Goal: Register for event/course

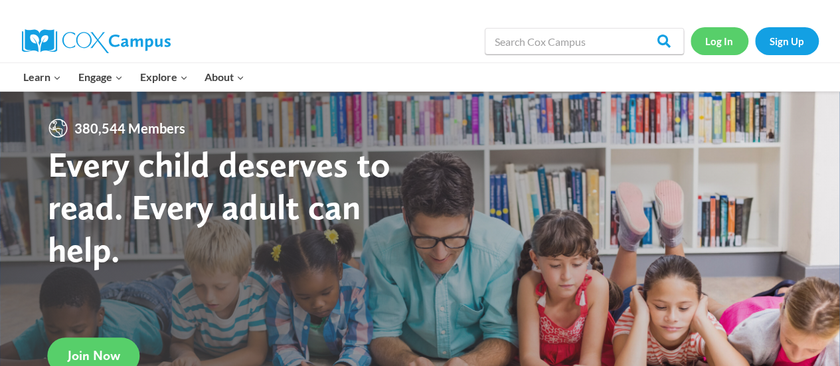
click at [711, 51] on link "Log In" at bounding box center [719, 40] width 58 height 27
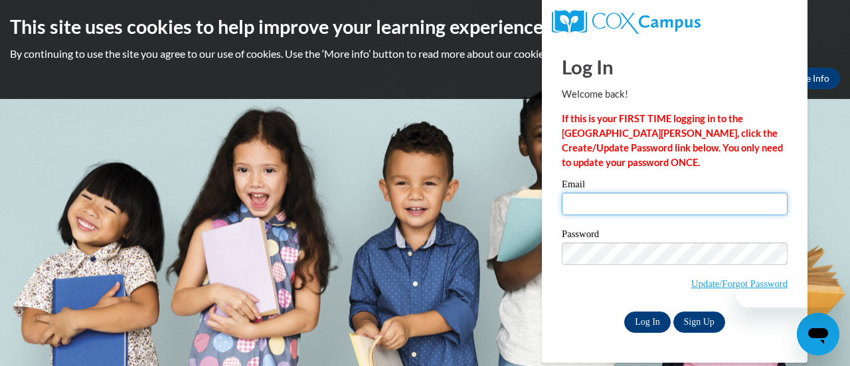
type input "anica.carevic@rusd.org"
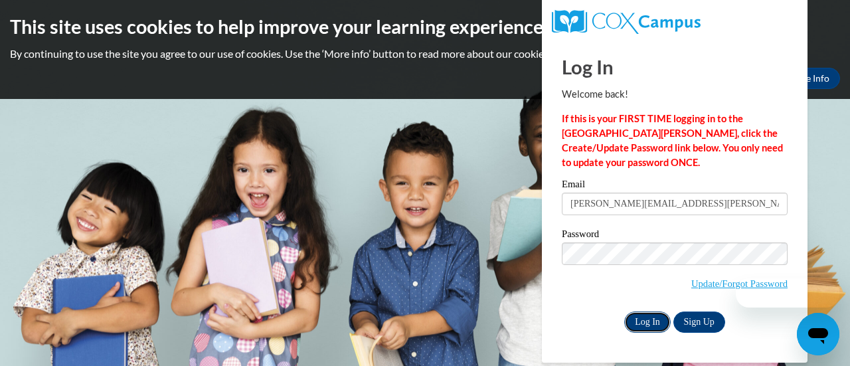
click at [653, 325] on input "Log In" at bounding box center [647, 321] width 46 height 21
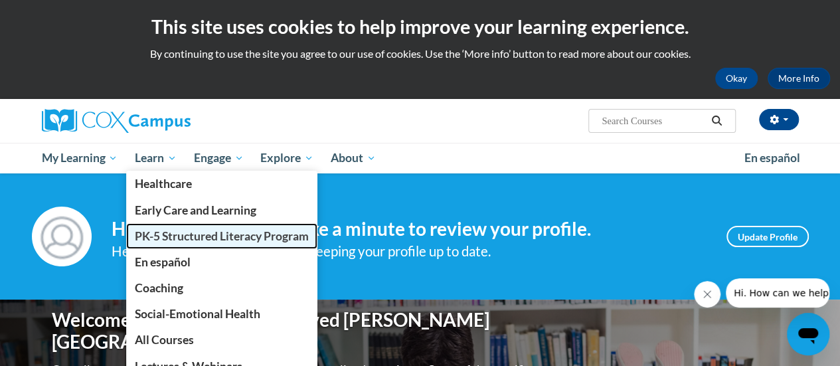
click at [183, 230] on span "PK-5 Structured Literacy Program" at bounding box center [222, 236] width 174 height 14
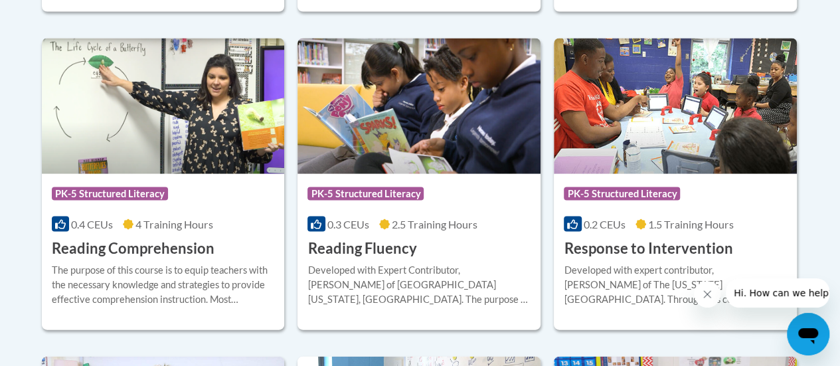
scroll to position [1265, 0]
click at [88, 248] on h3 "Reading Comprehension" at bounding box center [133, 248] width 163 height 21
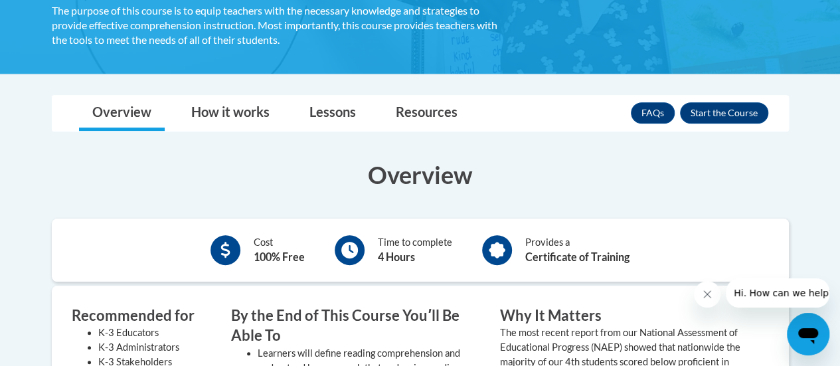
scroll to position [269, 0]
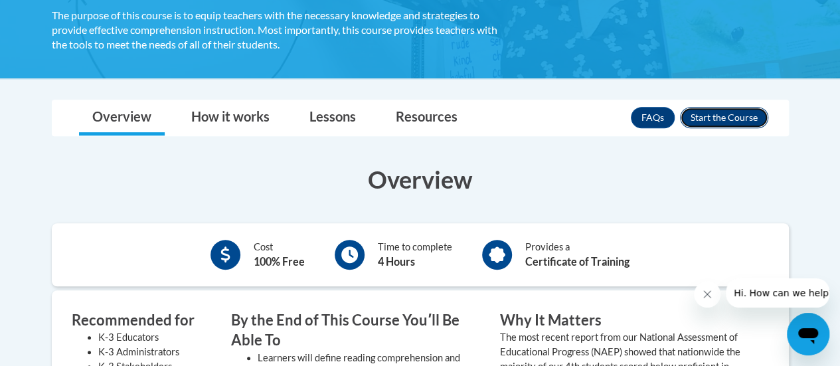
click at [749, 125] on button "Enroll" at bounding box center [724, 117] width 88 height 21
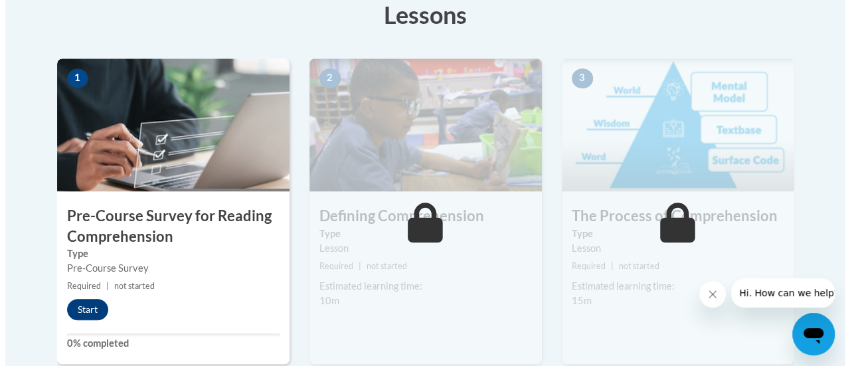
scroll to position [394, 0]
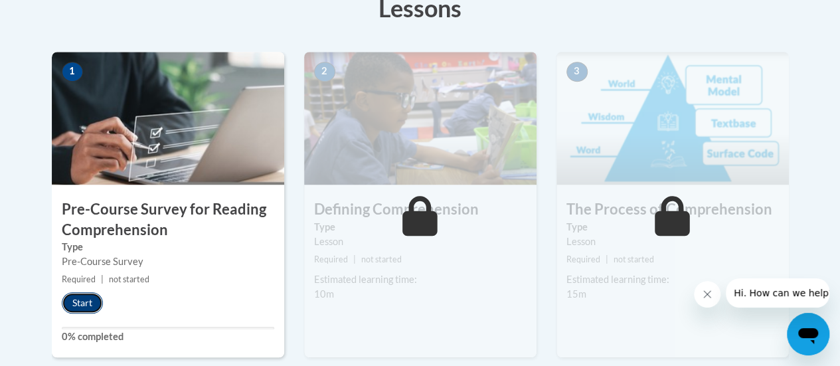
click at [74, 295] on button "Start" at bounding box center [82, 302] width 41 height 21
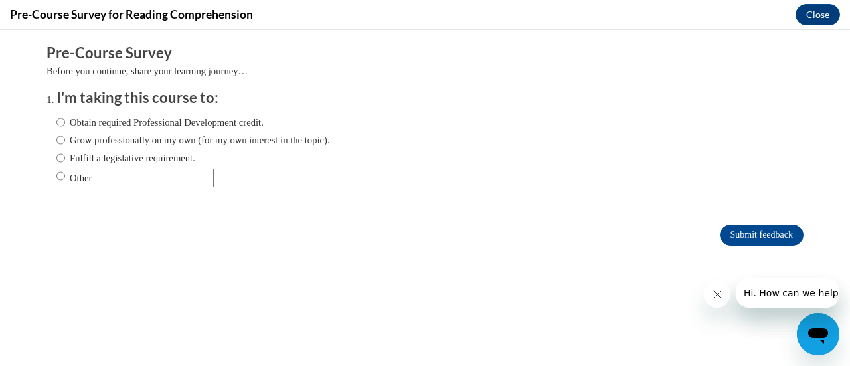
scroll to position [0, 0]
click at [150, 123] on label "Obtain required Professional Development credit." at bounding box center [159, 122] width 207 height 15
click at [65, 123] on input "Obtain required Professional Development credit." at bounding box center [60, 122] width 9 height 15
radio input "true"
click at [719, 230] on input "Submit feedback" at bounding box center [761, 234] width 84 height 21
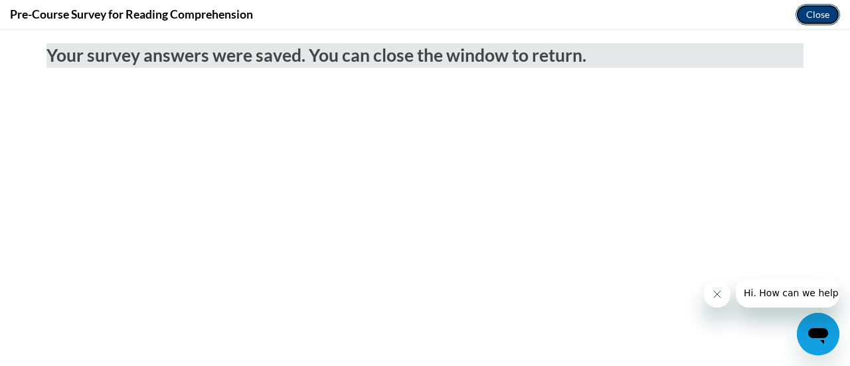
click at [809, 11] on button "Close" at bounding box center [817, 14] width 44 height 21
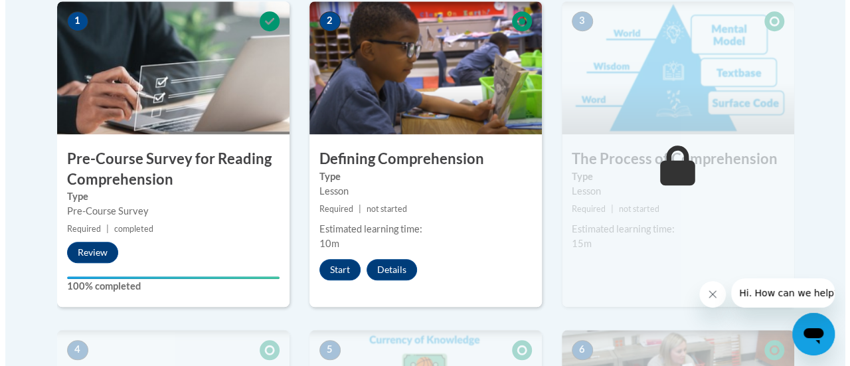
scroll to position [443, 0]
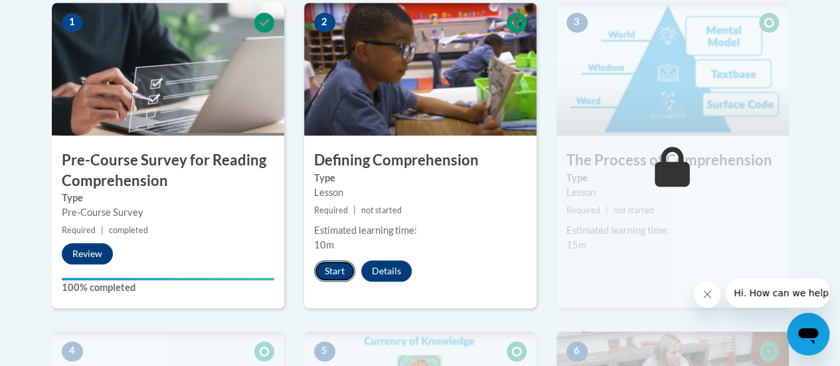
click at [326, 263] on button "Start" at bounding box center [334, 270] width 41 height 21
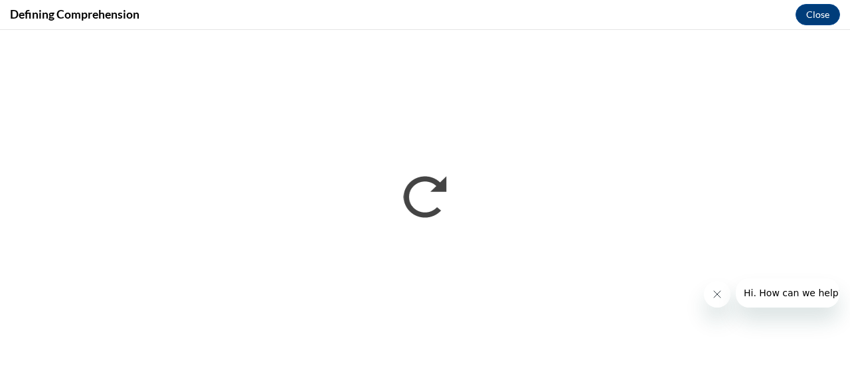
scroll to position [0, 0]
click at [711, 289] on icon "Close message from company" at bounding box center [716, 294] width 11 height 11
